Goal: Information Seeking & Learning: Understand process/instructions

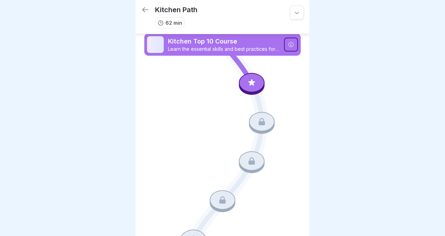
click at [232, 79] on icon at bounding box center [251, 84] width 50 height 42
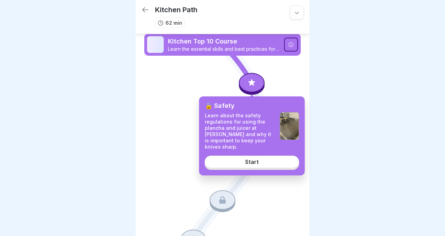
click at [251, 47] on p "Learn the essential skills and best practices for working at [PERSON_NAME] Rest…" at bounding box center [224, 49] width 112 height 6
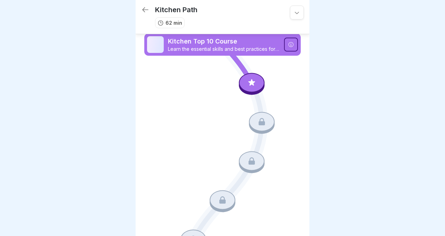
click at [255, 89] on div at bounding box center [252, 82] width 26 height 19
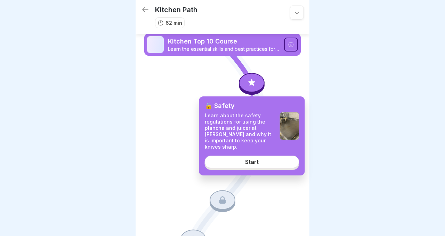
click at [261, 156] on link "Start" at bounding box center [252, 161] width 94 height 13
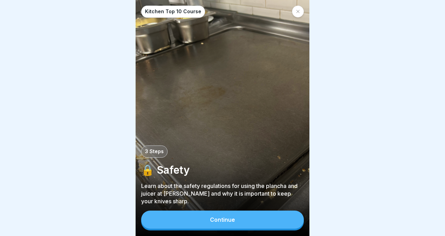
click at [248, 222] on button "Continue" at bounding box center [222, 219] width 163 height 18
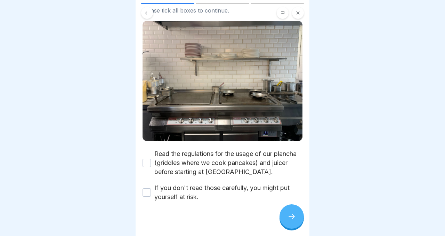
scroll to position [47, 0]
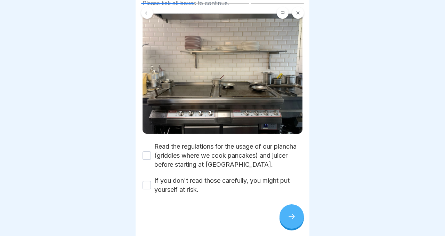
click at [148, 157] on button "Read the regulations for the usage of our plancha (griddles where we cook panca…" at bounding box center [146, 155] width 8 height 8
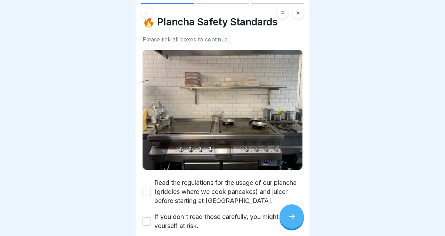
scroll to position [0, 0]
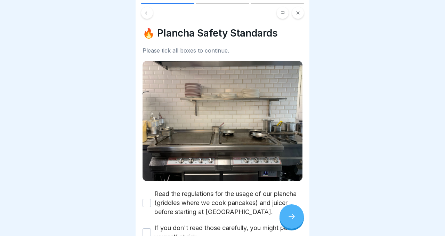
click at [191, 103] on img at bounding box center [222, 121] width 160 height 120
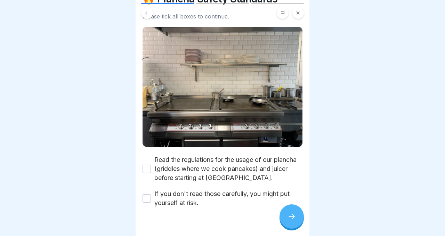
scroll to position [47, 0]
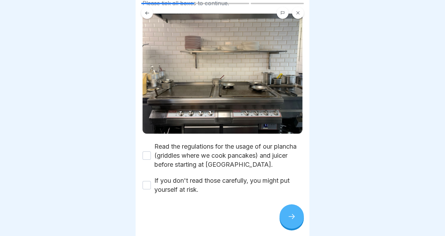
click at [145, 157] on button "Read the regulations for the usage of our plancha (griddles where we cook panca…" at bounding box center [146, 155] width 8 height 8
click at [146, 185] on button "If you don't read those carefully, you might put yourself at risk." at bounding box center [146, 185] width 8 height 8
click at [294, 210] on div at bounding box center [291, 216] width 24 height 24
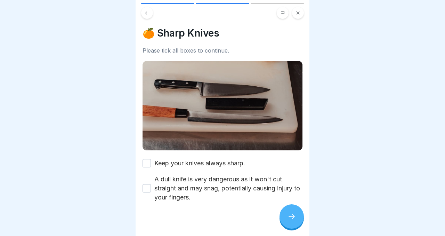
scroll to position [8, 0]
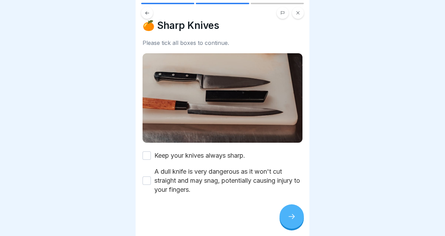
click at [146, 156] on button "Keep your knives always sharp." at bounding box center [146, 155] width 8 height 8
click at [148, 183] on button "A dull knife is very dangerous as it won't cut straight and may snag, potential…" at bounding box center [146, 180] width 8 height 8
click at [295, 212] on div at bounding box center [291, 216] width 24 height 24
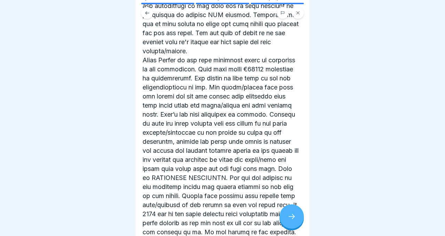
scroll to position [153, 0]
